Goal: Information Seeking & Learning: Check status

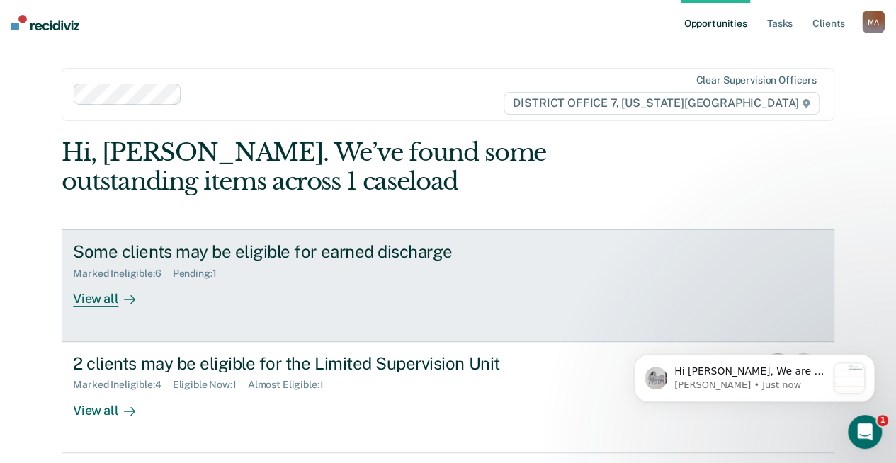
click at [99, 305] on div "View all" at bounding box center [112, 294] width 79 height 28
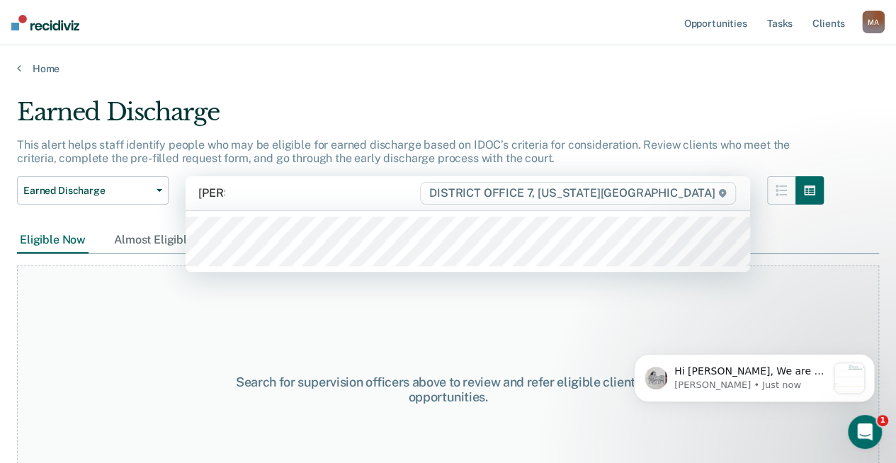
type input "[PERSON_NAME]"
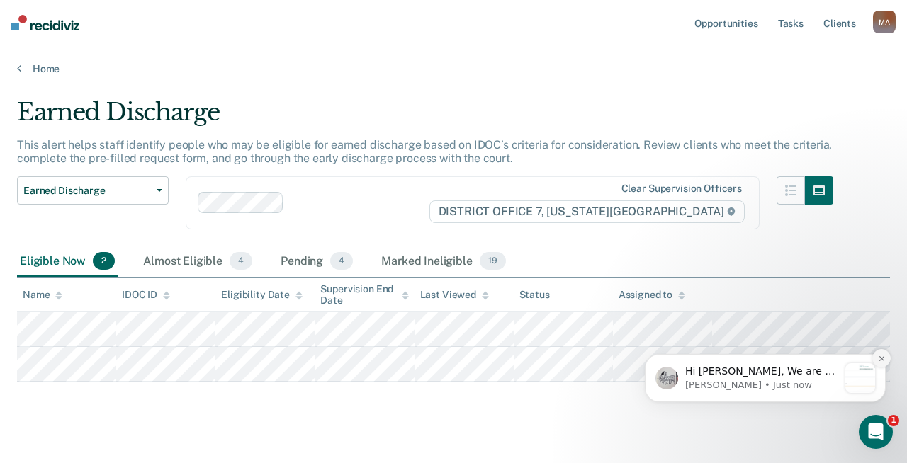
click at [884, 360] on icon "Dismiss notification" at bounding box center [881, 358] width 5 height 5
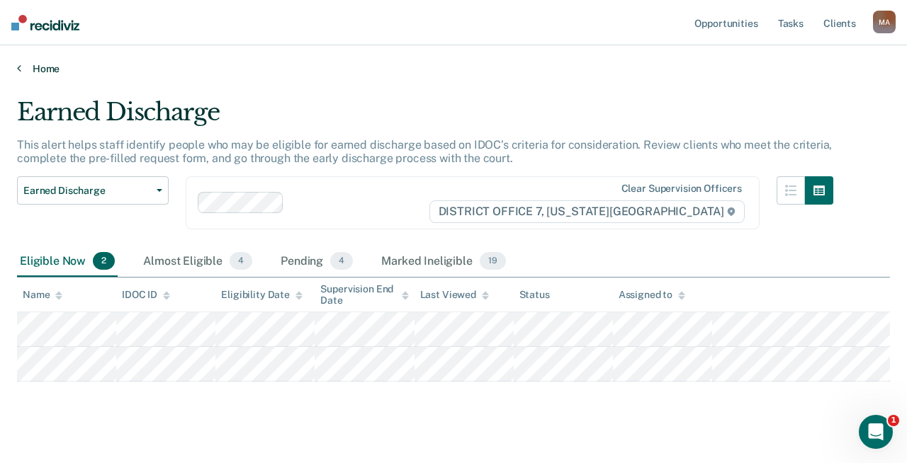
click at [33, 68] on link "Home" at bounding box center [453, 68] width 873 height 13
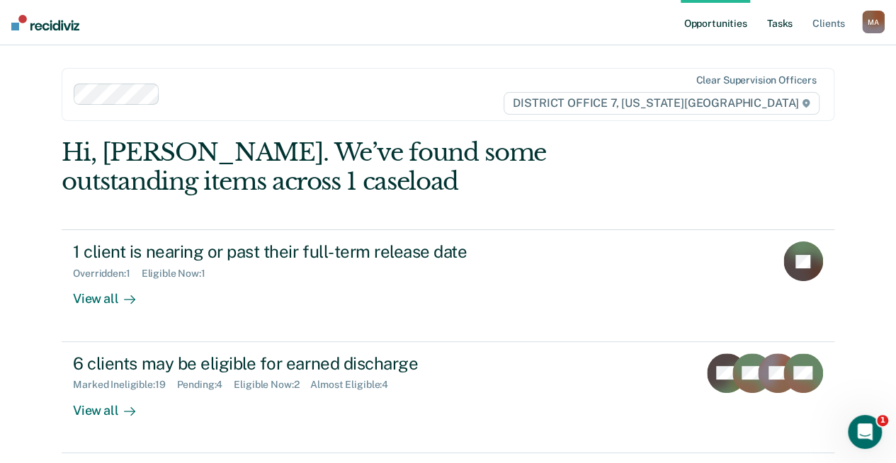
click at [777, 21] on link "Tasks" at bounding box center [780, 22] width 31 height 45
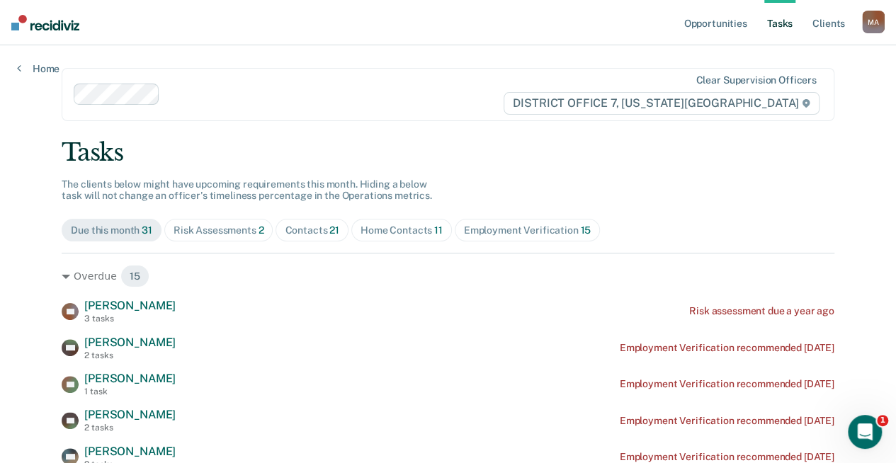
click at [186, 234] on div "Risk Assessments 2" at bounding box center [219, 231] width 91 height 12
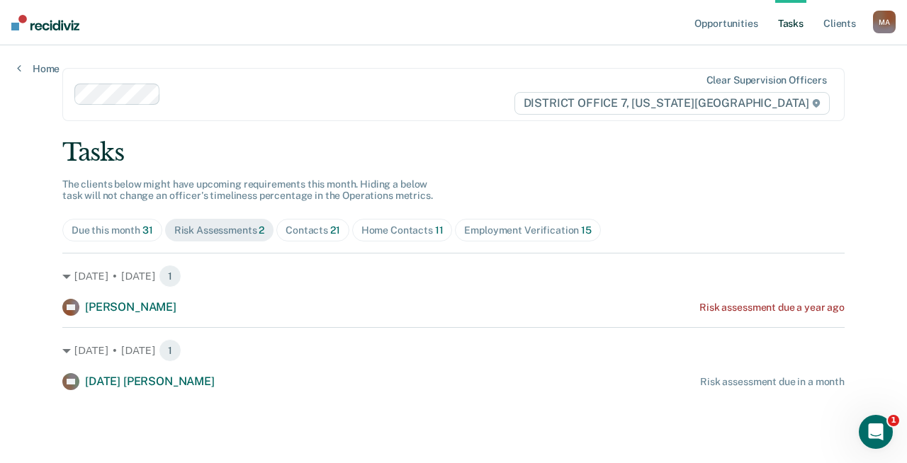
click at [388, 225] on div "Home Contacts 11" at bounding box center [402, 231] width 82 height 12
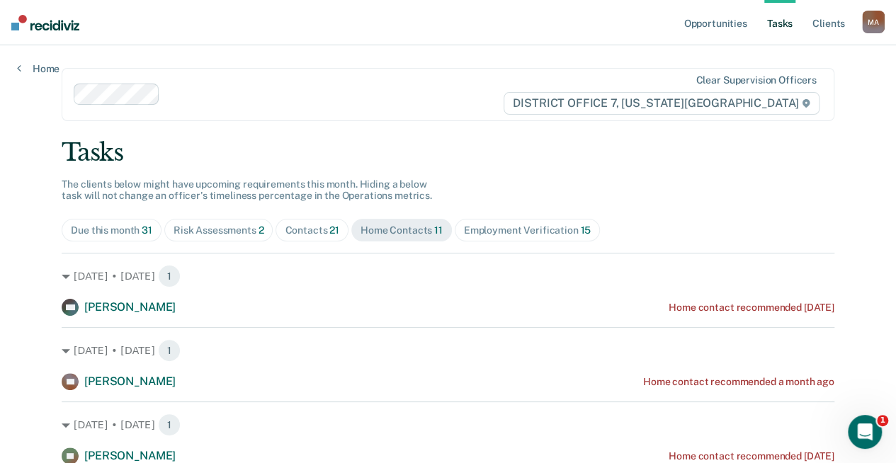
click at [109, 228] on div "Due this month 31" at bounding box center [111, 231] width 81 height 12
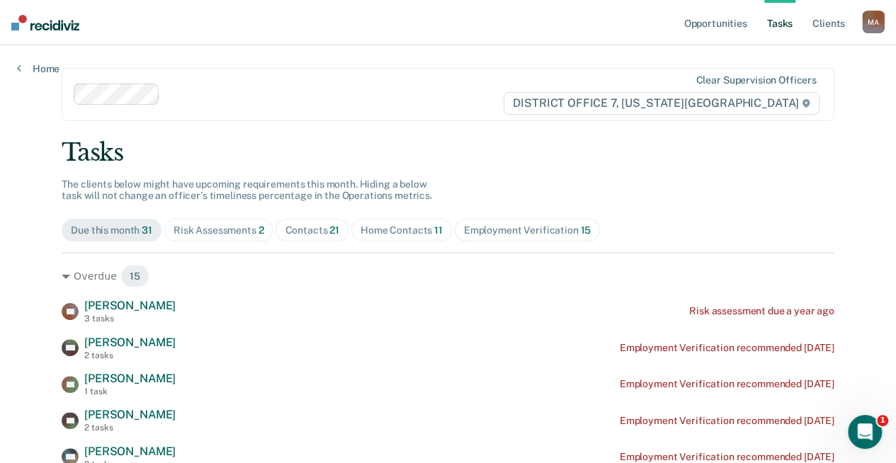
click at [220, 227] on div "Risk Assessments 2" at bounding box center [219, 231] width 91 height 12
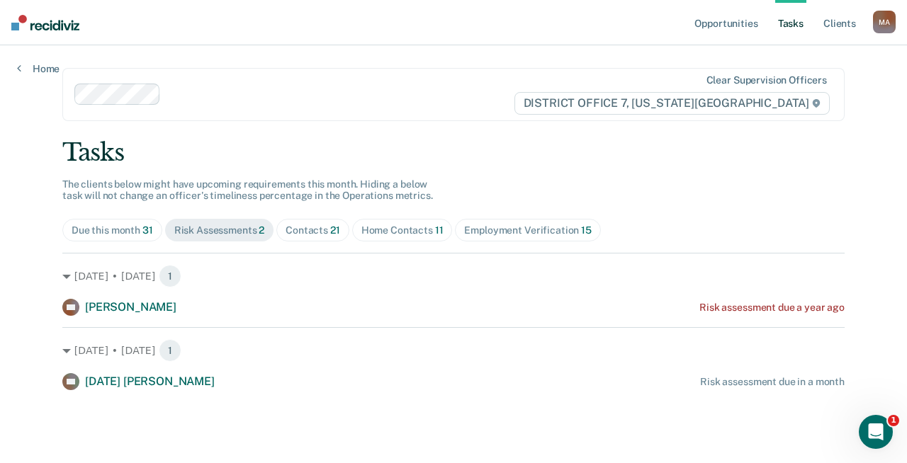
click at [116, 233] on div "Due this month 31" at bounding box center [112, 231] width 81 height 12
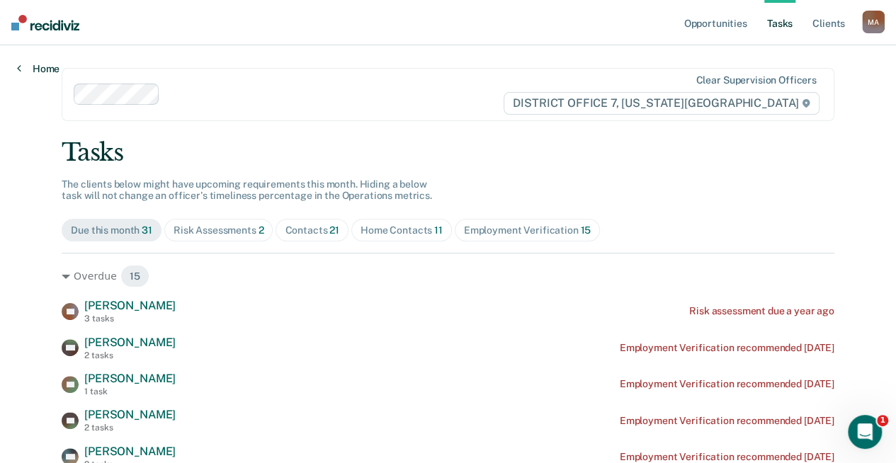
click at [32, 70] on link "Home" at bounding box center [38, 68] width 43 height 13
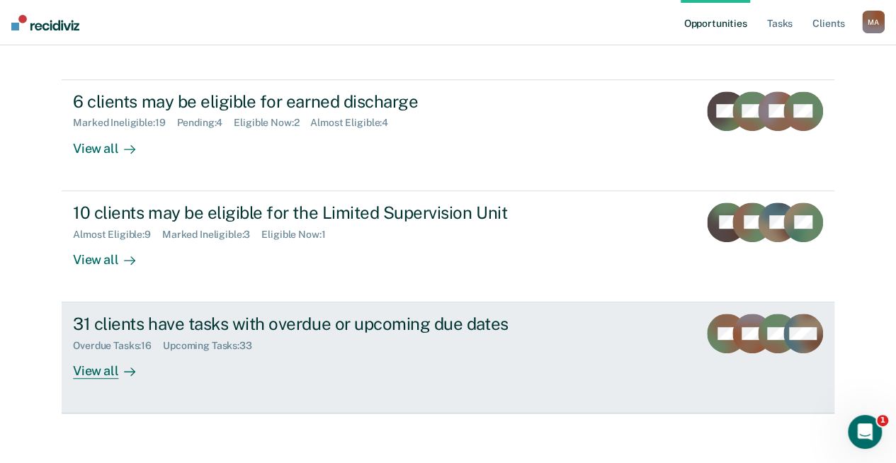
scroll to position [268, 0]
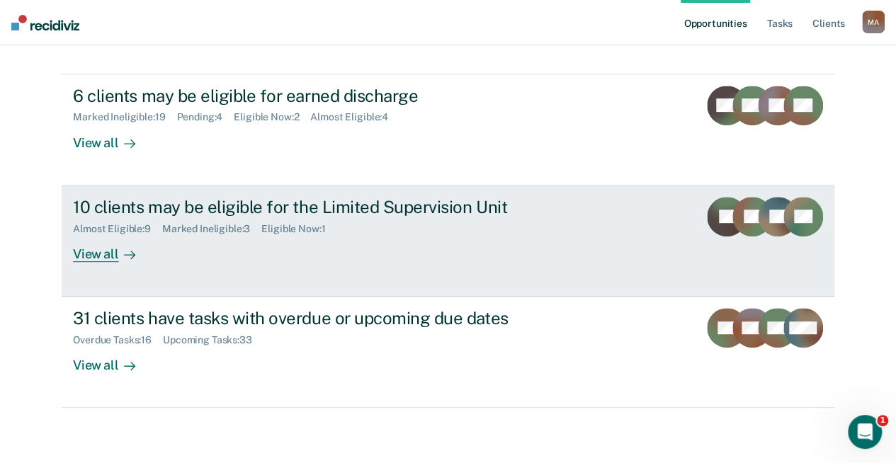
click at [92, 241] on div "View all" at bounding box center [112, 249] width 79 height 28
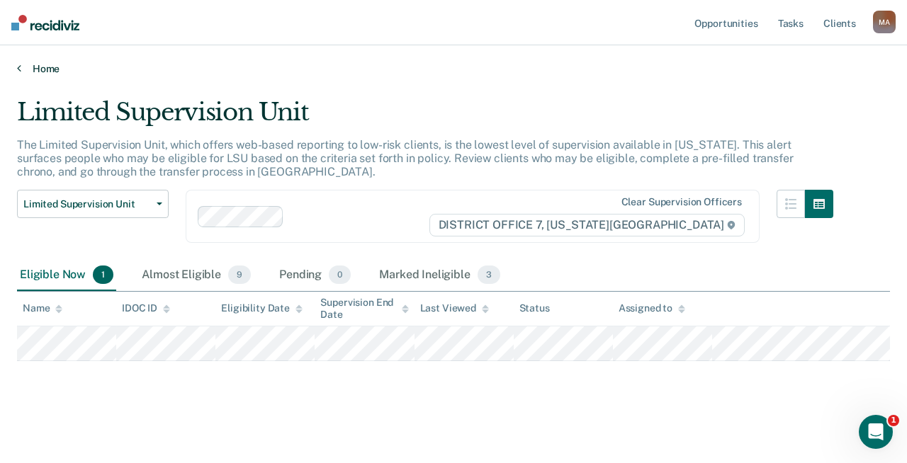
click at [44, 67] on link "Home" at bounding box center [453, 68] width 873 height 13
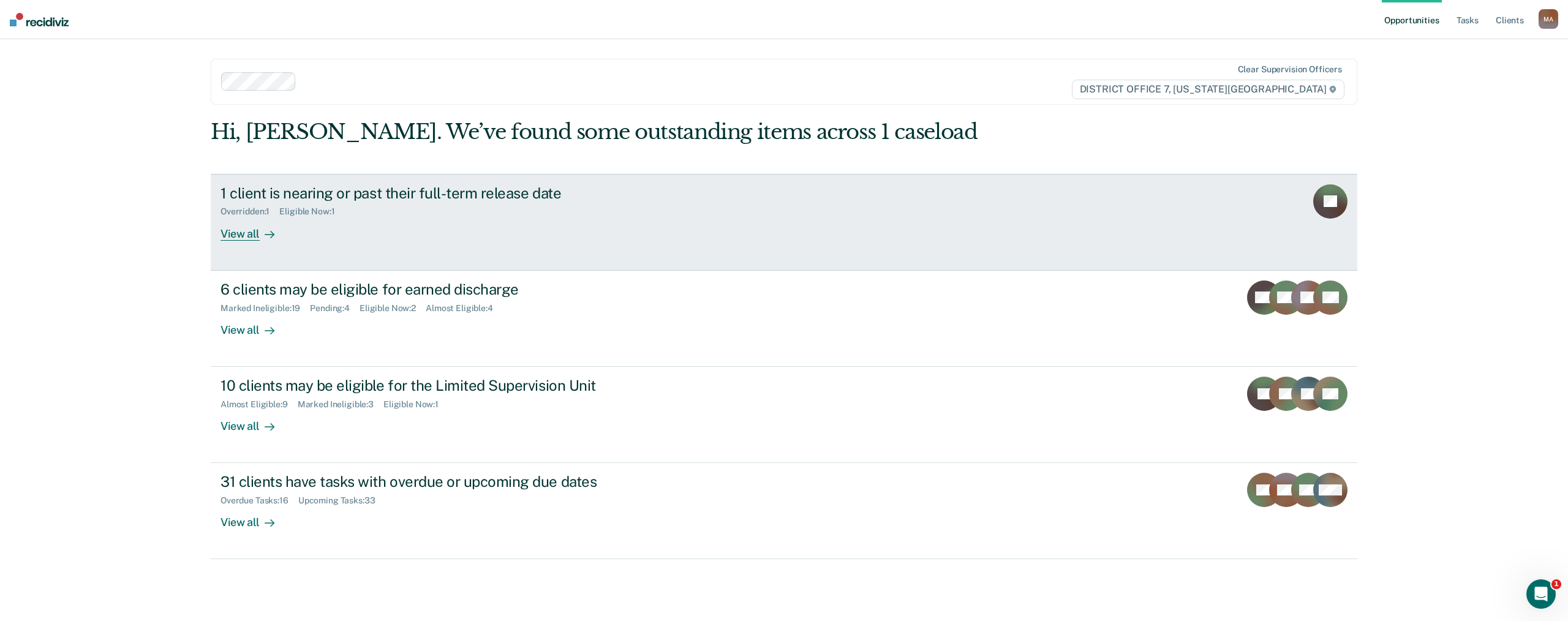
click at [226, 222] on div "View all" at bounding box center [254, 229] width 68 height 24
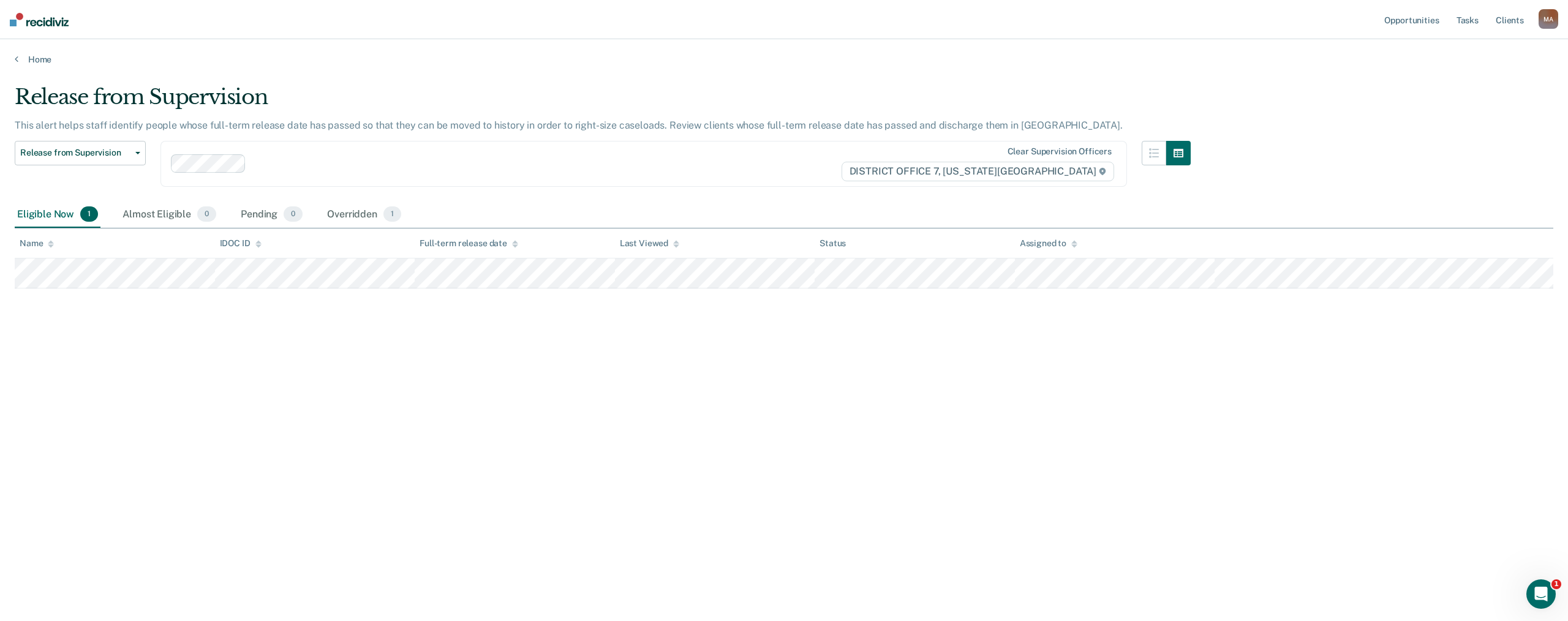
drag, startPoint x: 39, startPoint y: 67, endPoint x: 38, endPoint y: 58, distance: 9.1
click at [39, 67] on main "Release from Supervision This alert helps staff identify people whose full-term…" at bounding box center [784, 340] width 1568 height 552
click at [38, 58] on link "Home" at bounding box center [784, 59] width 1539 height 11
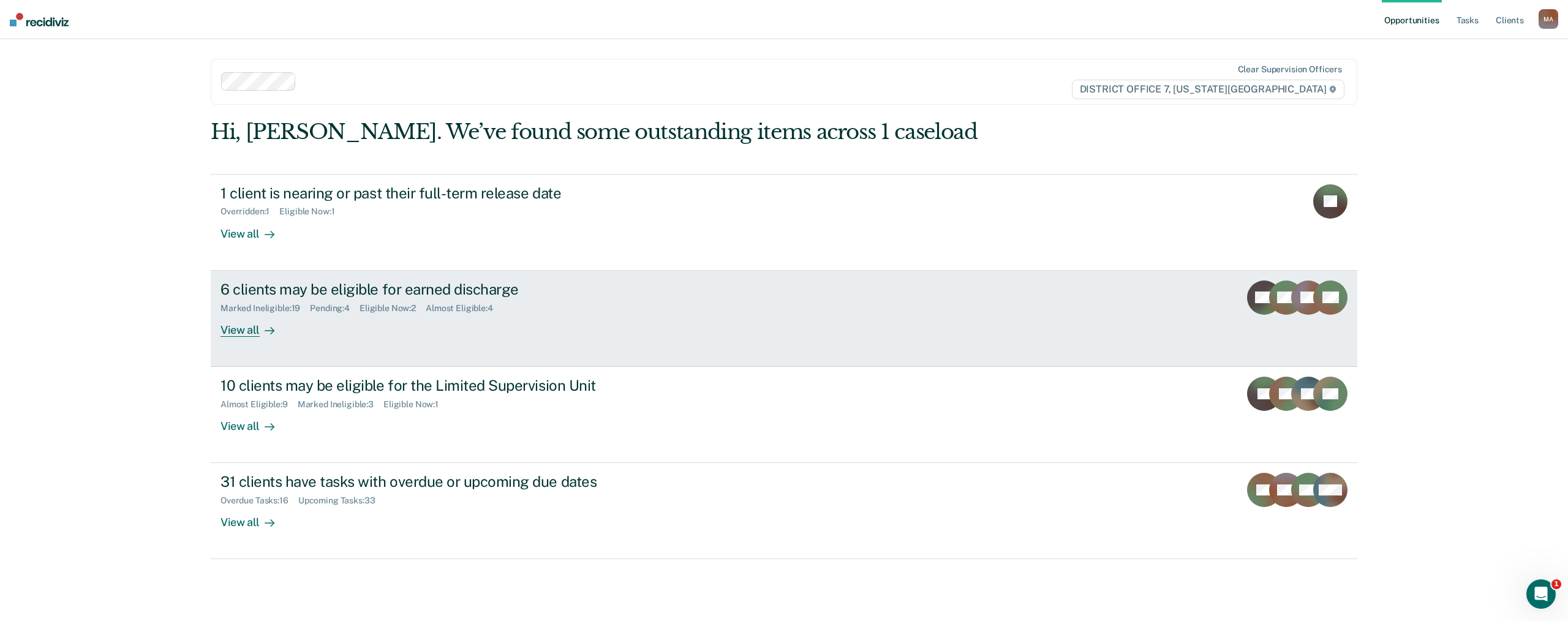
click at [243, 318] on div "View all" at bounding box center [254, 325] width 68 height 24
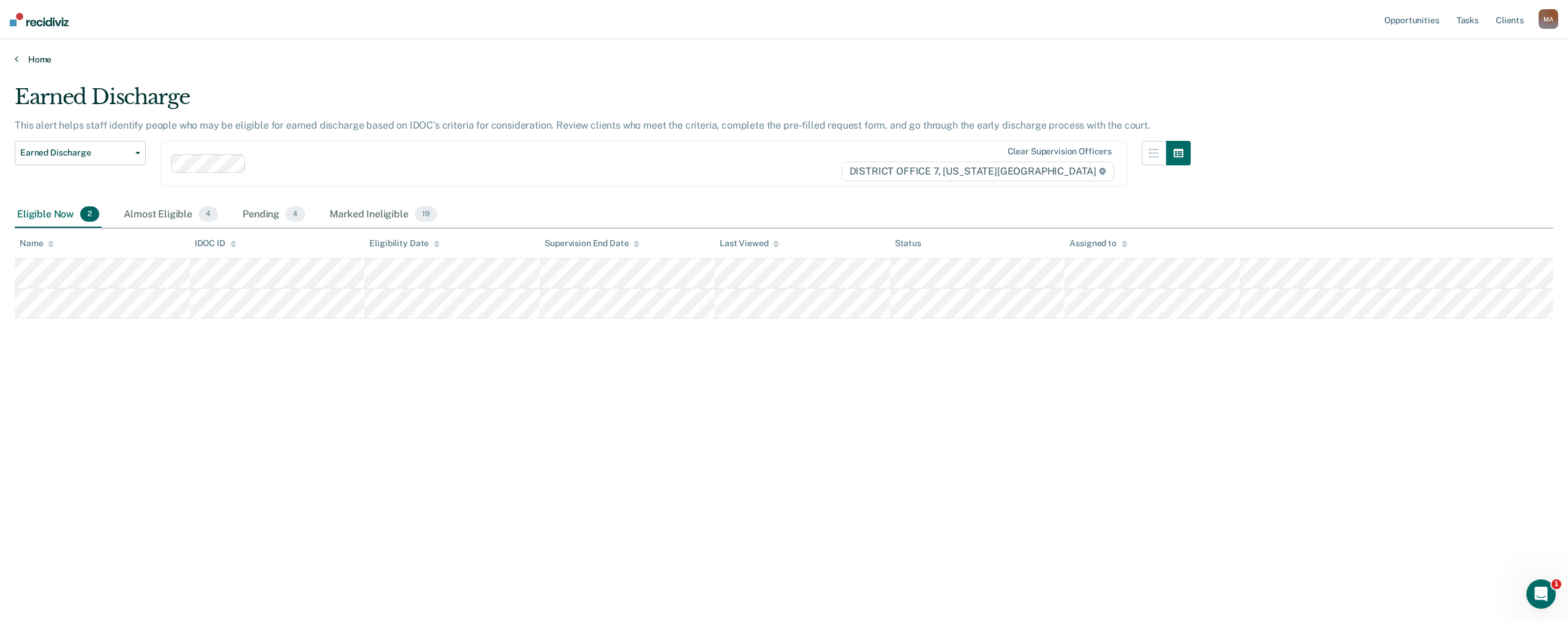
click at [41, 60] on link "Home" at bounding box center [784, 59] width 1539 height 11
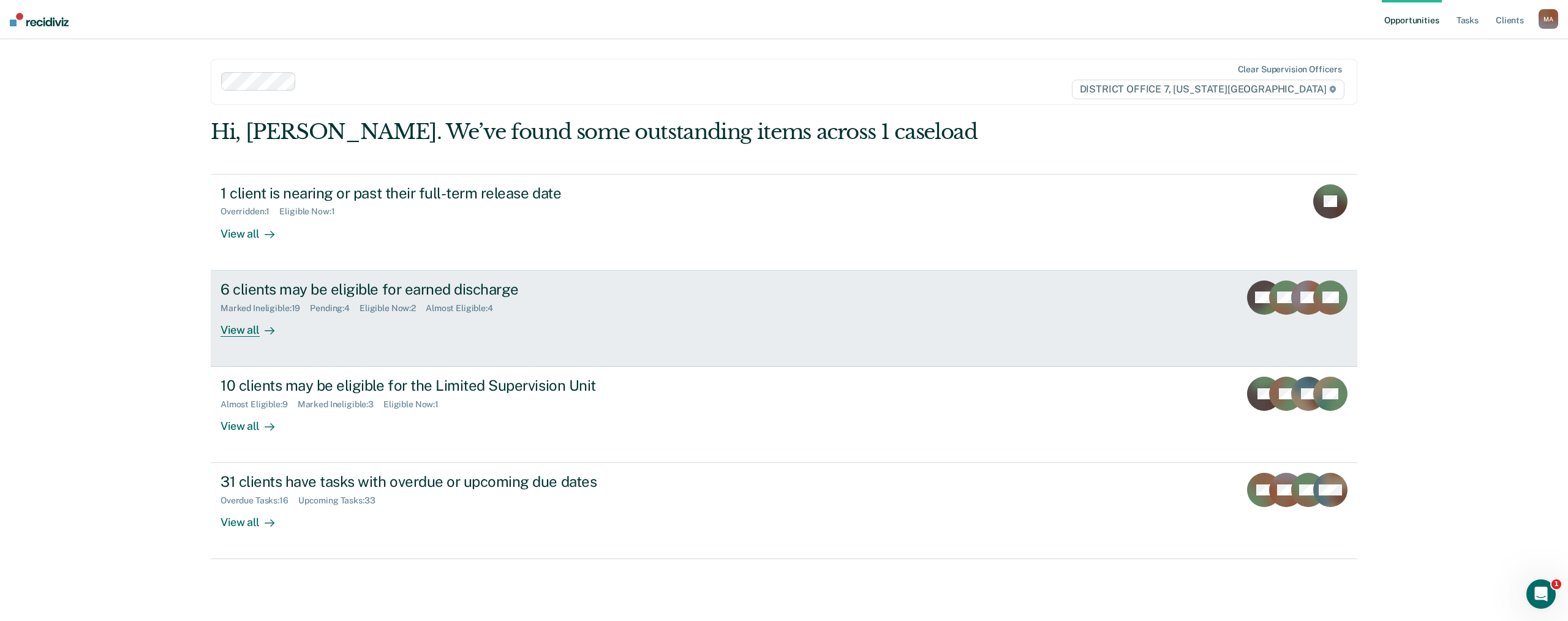
click at [250, 313] on div "View all" at bounding box center [254, 325] width 68 height 24
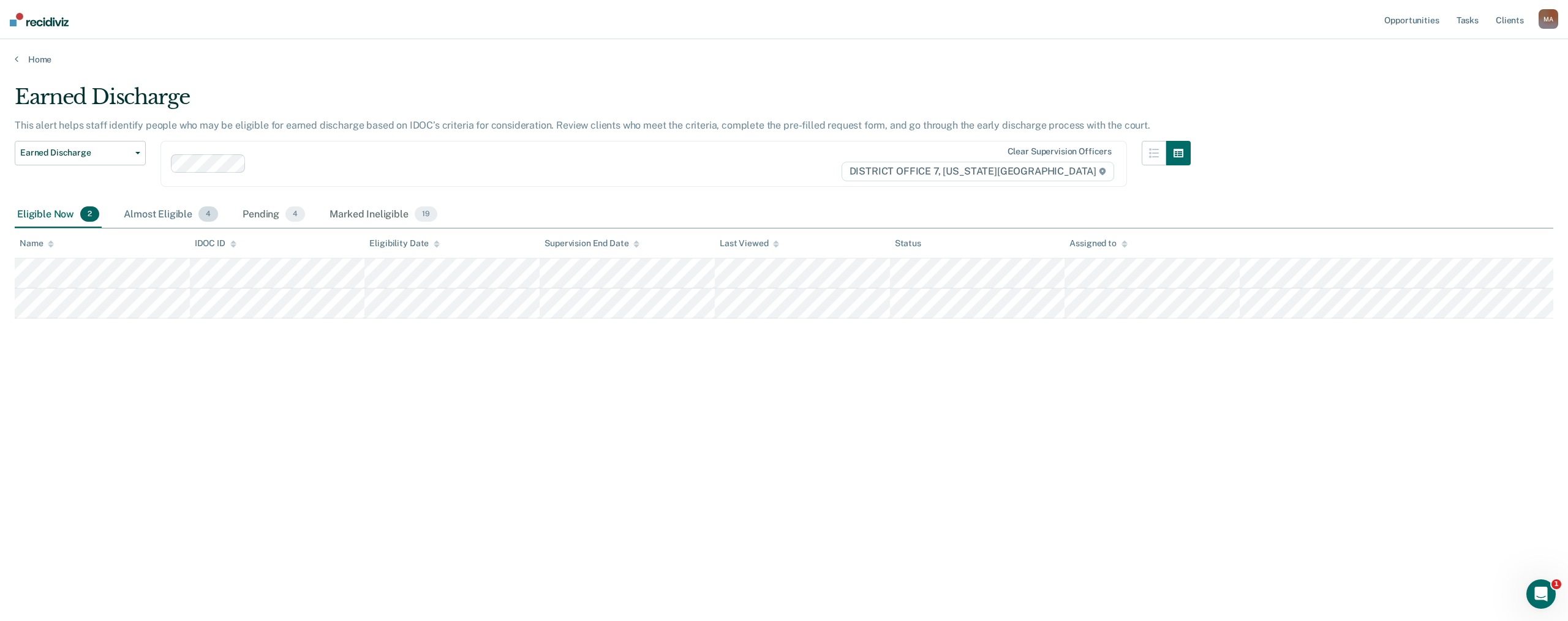
click at [167, 215] on div "Almost Eligible 4" at bounding box center [170, 214] width 99 height 27
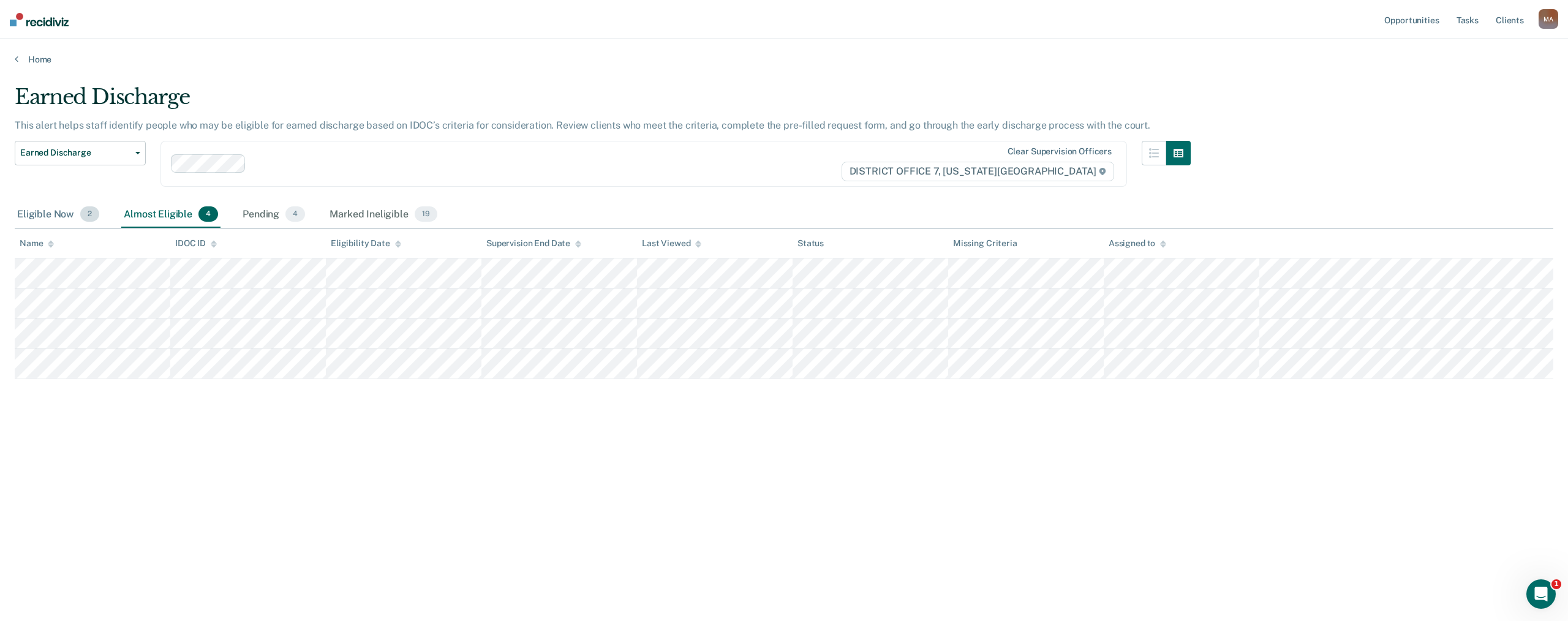
click at [43, 218] on div "Eligible Now 2" at bounding box center [58, 214] width 87 height 27
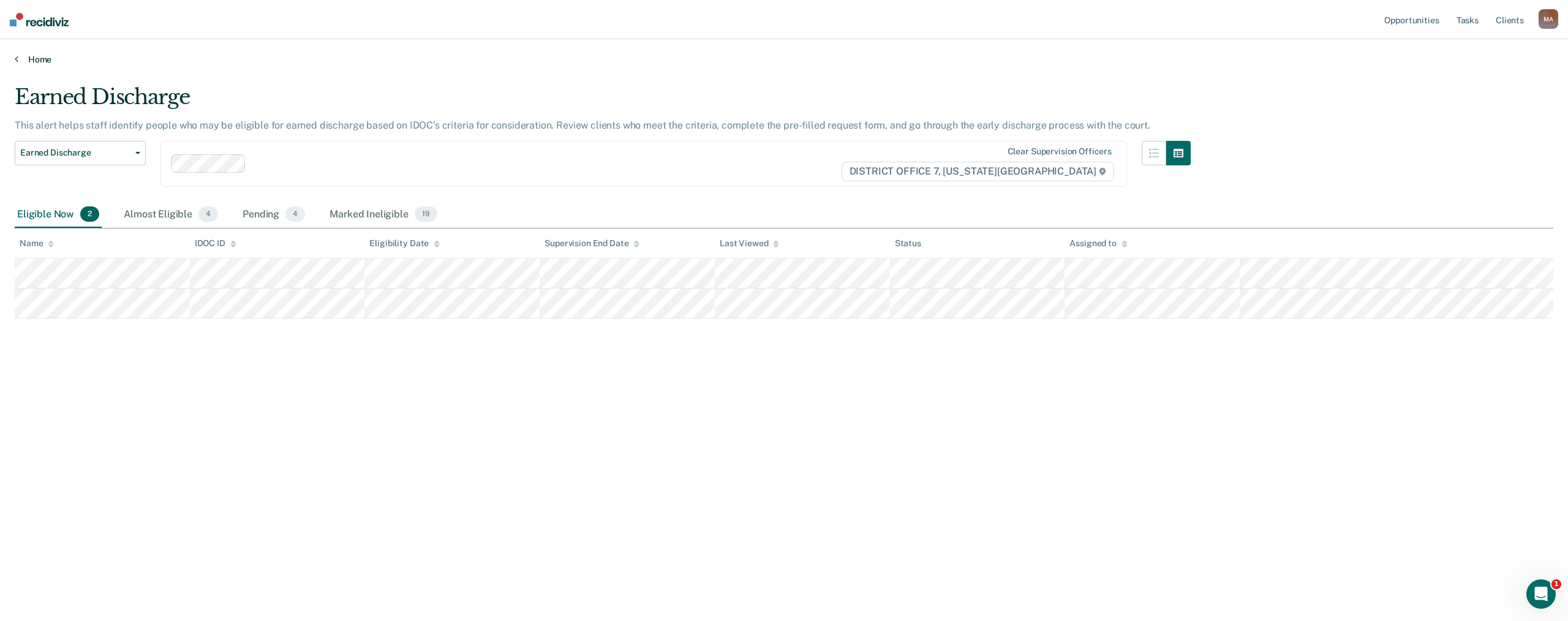
click at [31, 56] on link "Home" at bounding box center [784, 59] width 1539 height 11
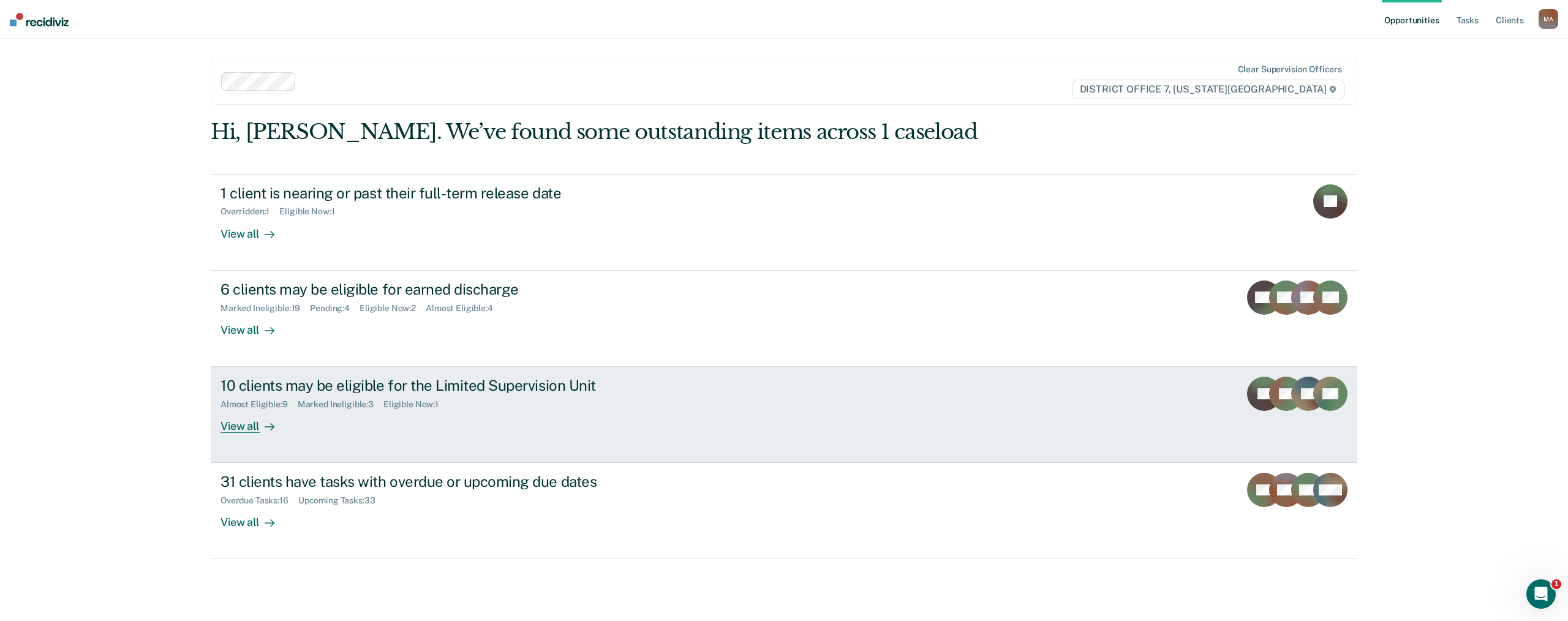
click at [234, 400] on div "View all" at bounding box center [254, 421] width 68 height 24
